Goal: Task Accomplishment & Management: Manage account settings

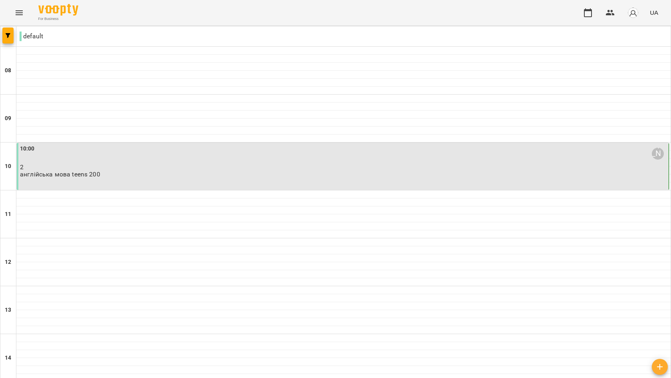
click at [288, 177] on div "10:00 [PERSON_NAME] 2 англійська мова teens 200" at bounding box center [343, 162] width 647 height 34
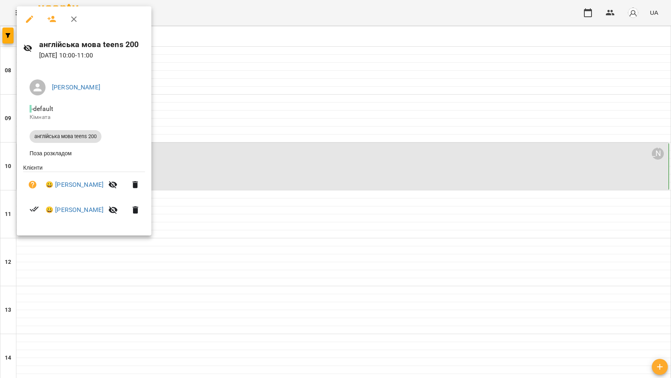
click at [77, 20] on icon "button" at bounding box center [74, 19] width 10 height 10
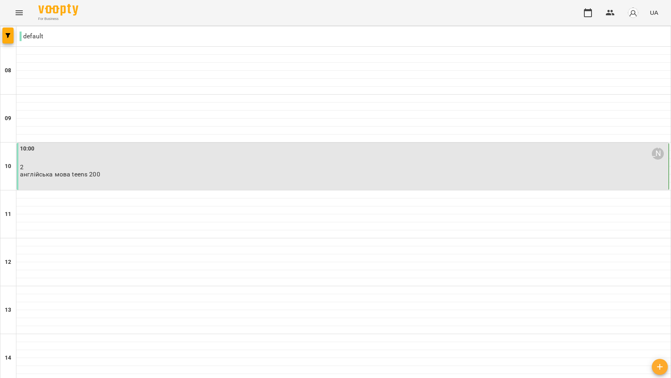
scroll to position [338, 0]
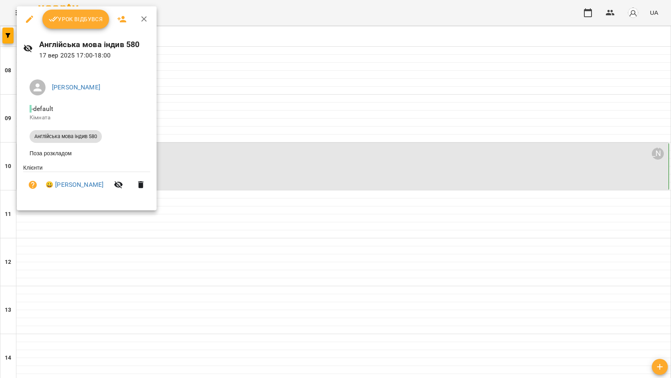
click at [95, 24] on button "Урок відбувся" at bounding box center [75, 19] width 67 height 19
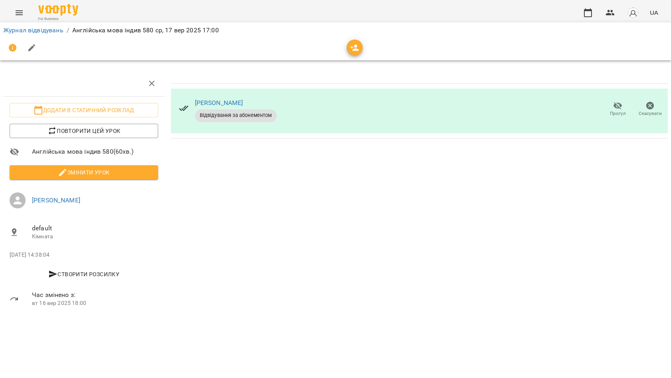
click at [149, 86] on icon "button" at bounding box center [152, 84] width 10 height 10
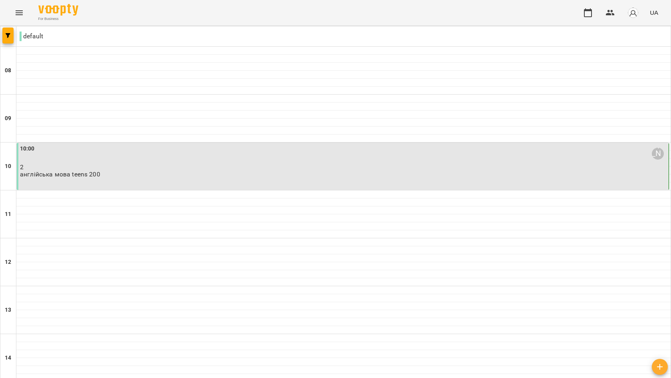
click at [105, 179] on div "10:00 [PERSON_NAME] 2 англійська мова teens 200" at bounding box center [343, 166] width 652 height 47
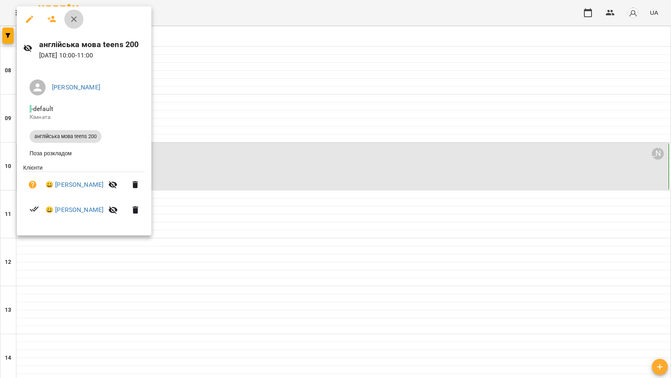
click at [75, 22] on icon "button" at bounding box center [74, 19] width 10 height 10
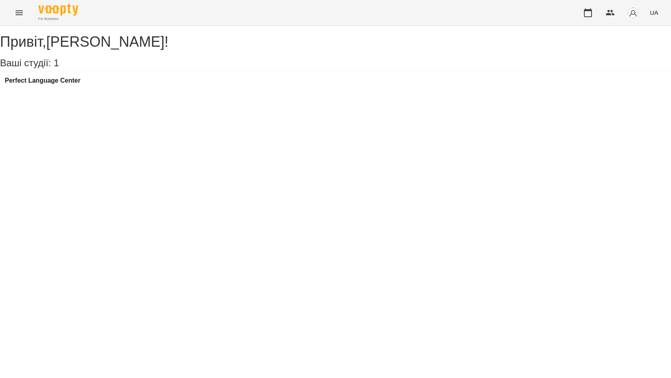
click at [20, 16] on icon "Menu" at bounding box center [19, 13] width 10 height 10
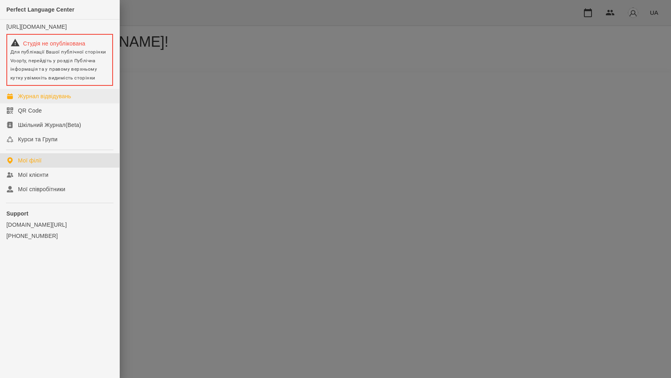
click at [32, 100] on div "Журнал відвідувань" at bounding box center [44, 96] width 53 height 8
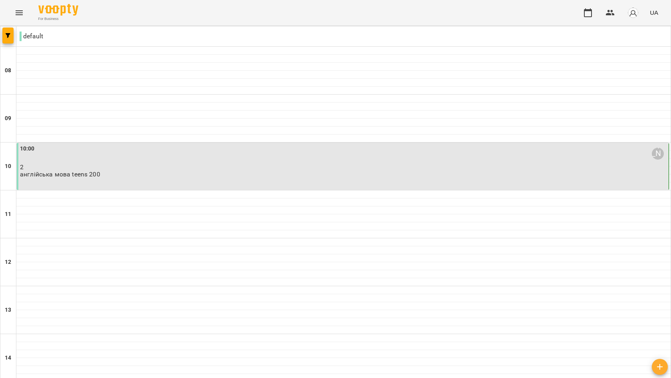
click at [95, 173] on div "10:00 [PERSON_NAME] 2 англійська мова teens 2" at bounding box center [343, 162] width 647 height 34
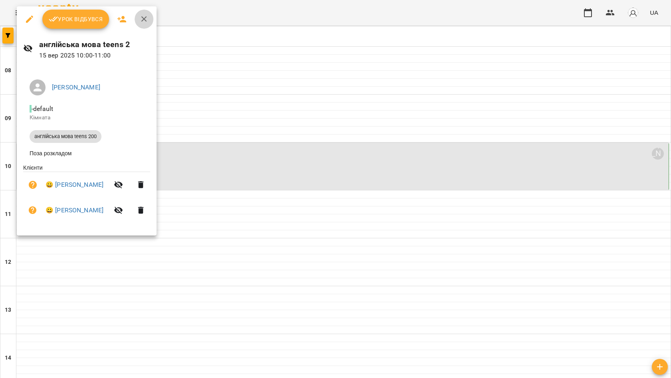
click at [143, 18] on icon "button" at bounding box center [144, 19] width 6 height 6
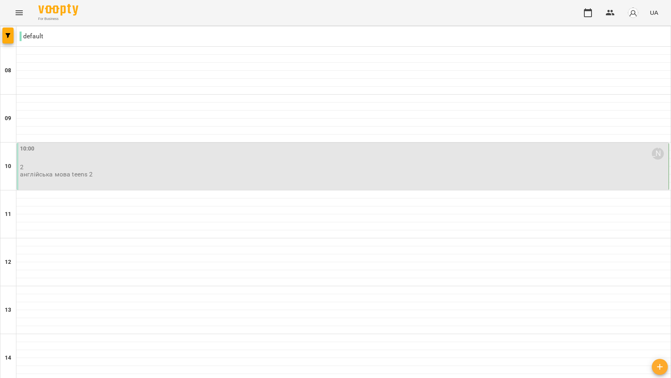
type input "**********"
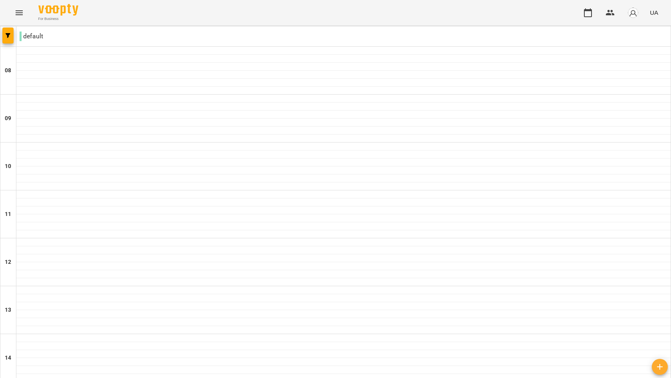
type input "**********"
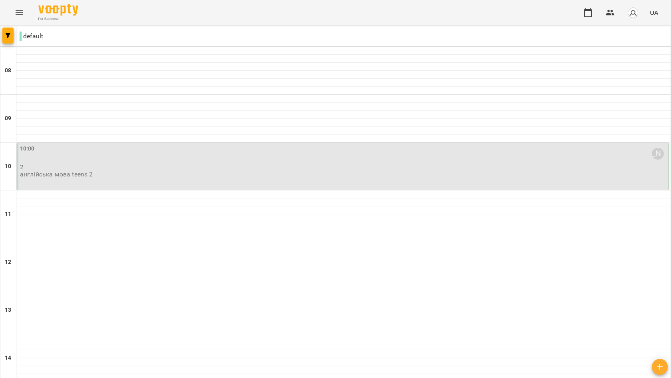
click at [129, 165] on p "2" at bounding box center [343, 167] width 647 height 7
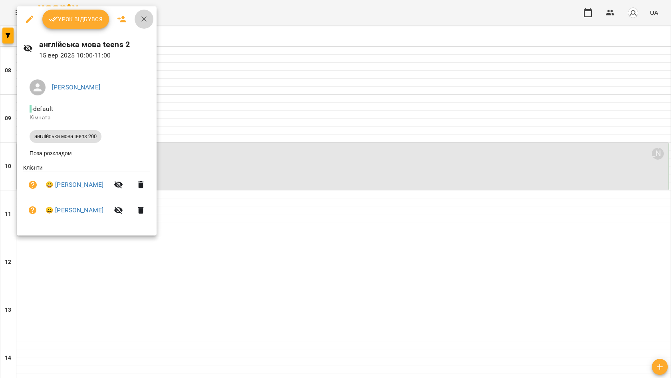
click at [147, 15] on icon "button" at bounding box center [144, 19] width 10 height 10
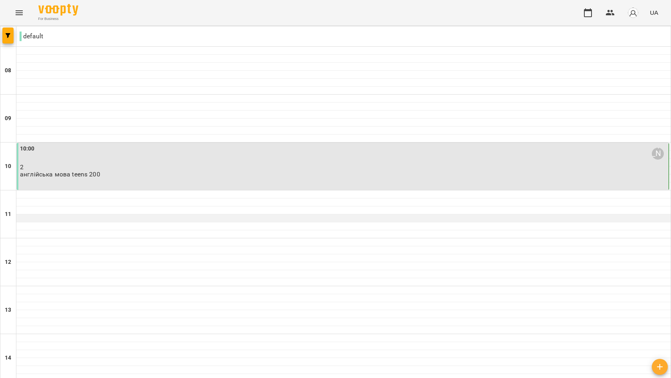
scroll to position [369, 0]
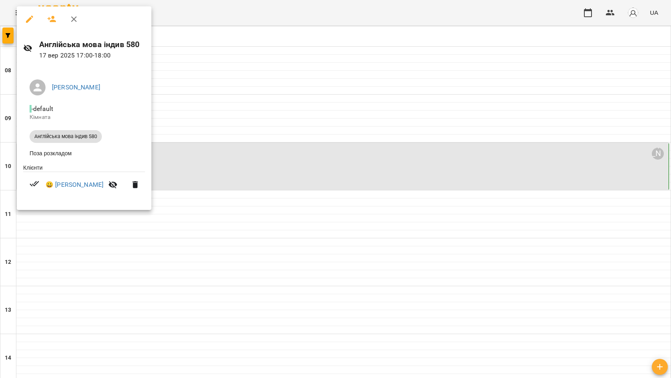
click at [76, 21] on icon "button" at bounding box center [74, 19] width 6 height 6
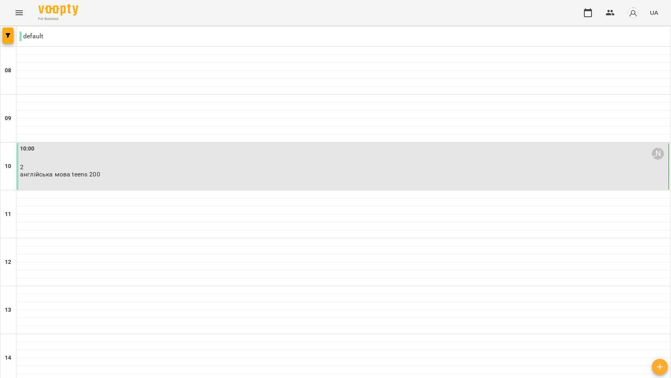
scroll to position [488, 0]
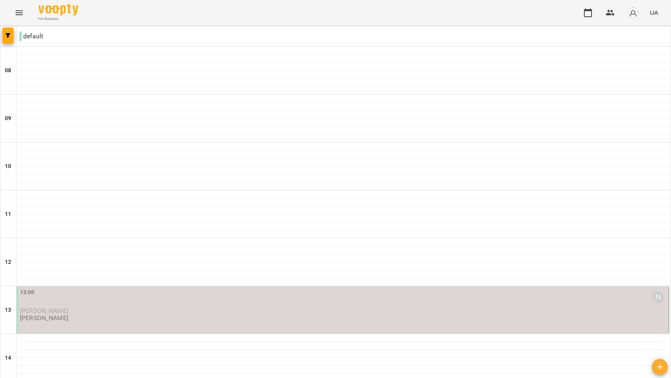
scroll to position [0, 0]
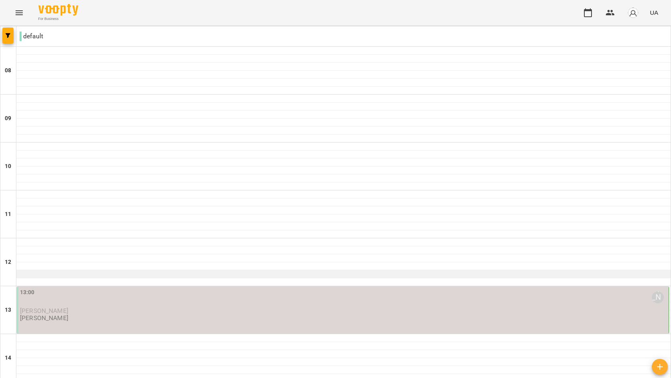
scroll to position [0, 0]
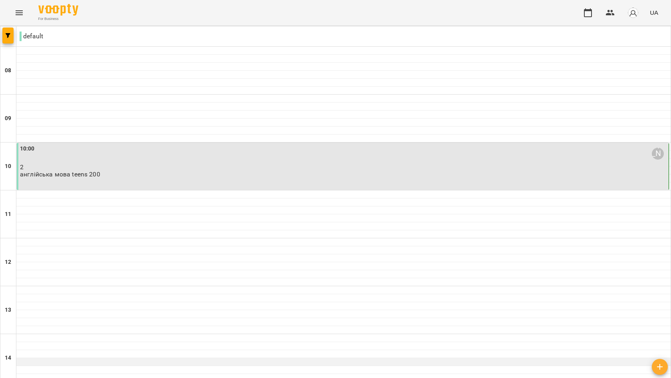
scroll to position [162, 0]
